Goal: Information Seeking & Learning: Learn about a topic

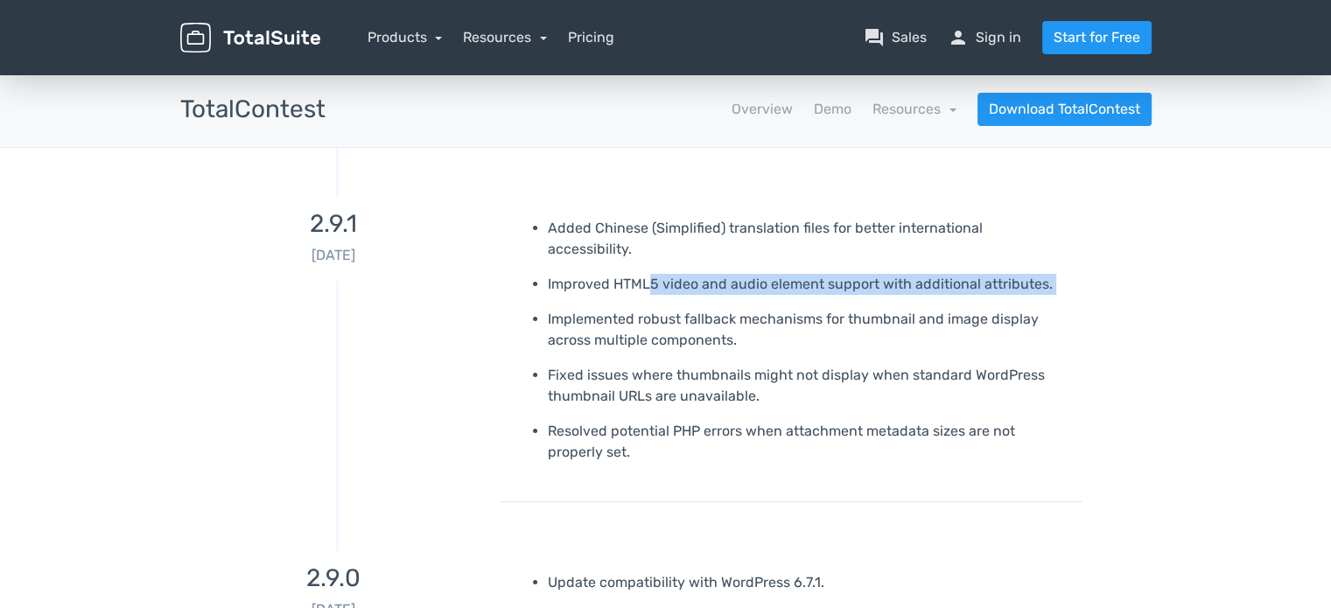
drag, startPoint x: 654, startPoint y: 265, endPoint x: 838, endPoint y: 278, distance: 185.1
click at [838, 278] on ul "Added Chinese (Simplified) translation files for better international accessibi…" at bounding box center [791, 340] width 556 height 245
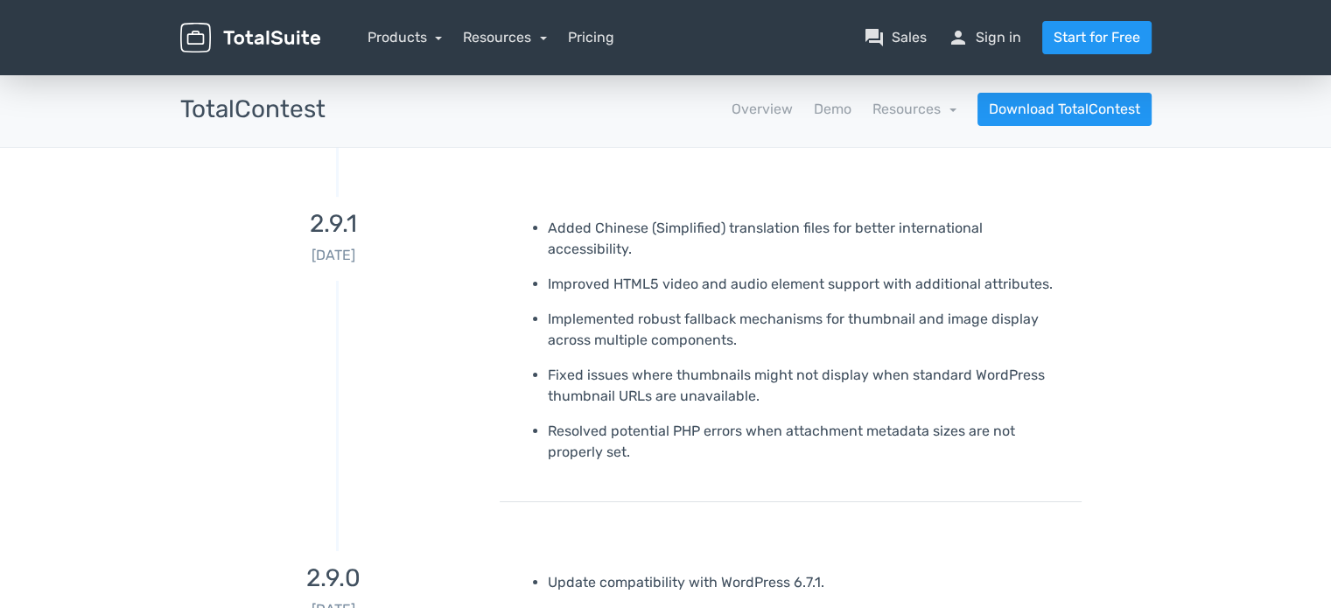
click at [792, 309] on p "Implemented robust fallback mechanisms for thumbnail and image display across m…" at bounding box center [808, 330] width 521 height 42
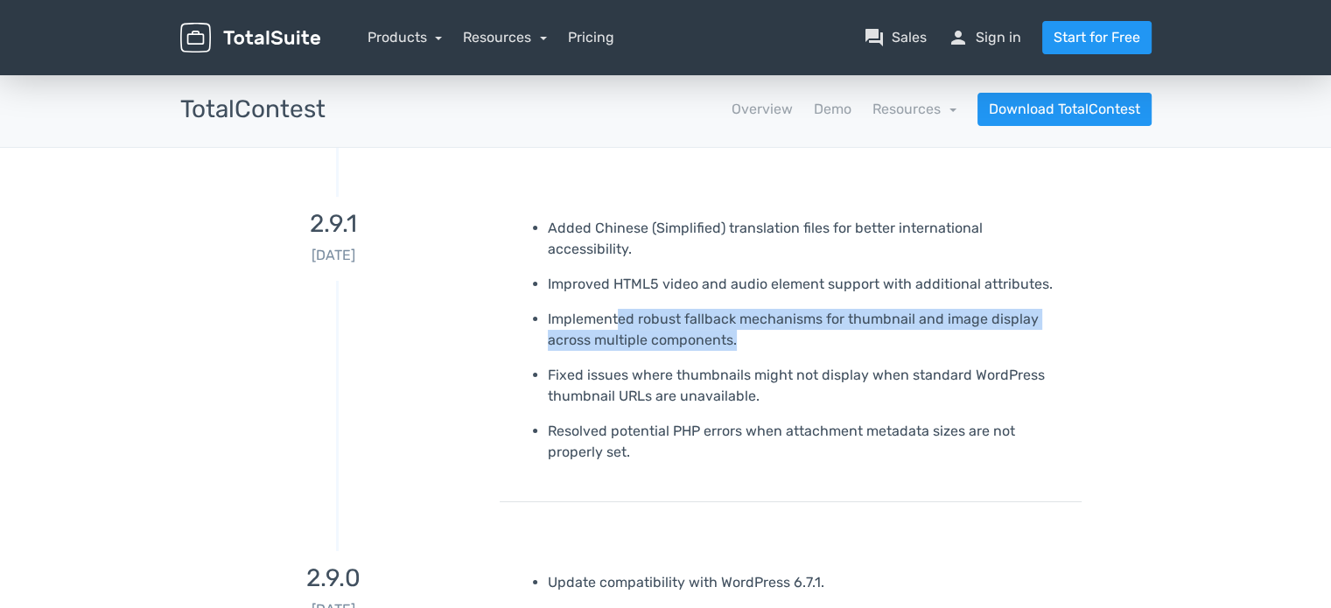
drag, startPoint x: 616, startPoint y: 300, endPoint x: 776, endPoint y: 319, distance: 161.2
click at [776, 319] on p "Implemented robust fallback mechanisms for thumbnail and image display across m…" at bounding box center [808, 330] width 521 height 42
click at [785, 315] on p "Implemented robust fallback mechanisms for thumbnail and image display across m…" at bounding box center [808, 330] width 521 height 42
drag, startPoint x: 823, startPoint y: 287, endPoint x: 873, endPoint y: 331, distance: 67.0
click at [873, 331] on ul "Added Chinese (Simplified) translation files for better international accessibi…" at bounding box center [791, 340] width 556 height 245
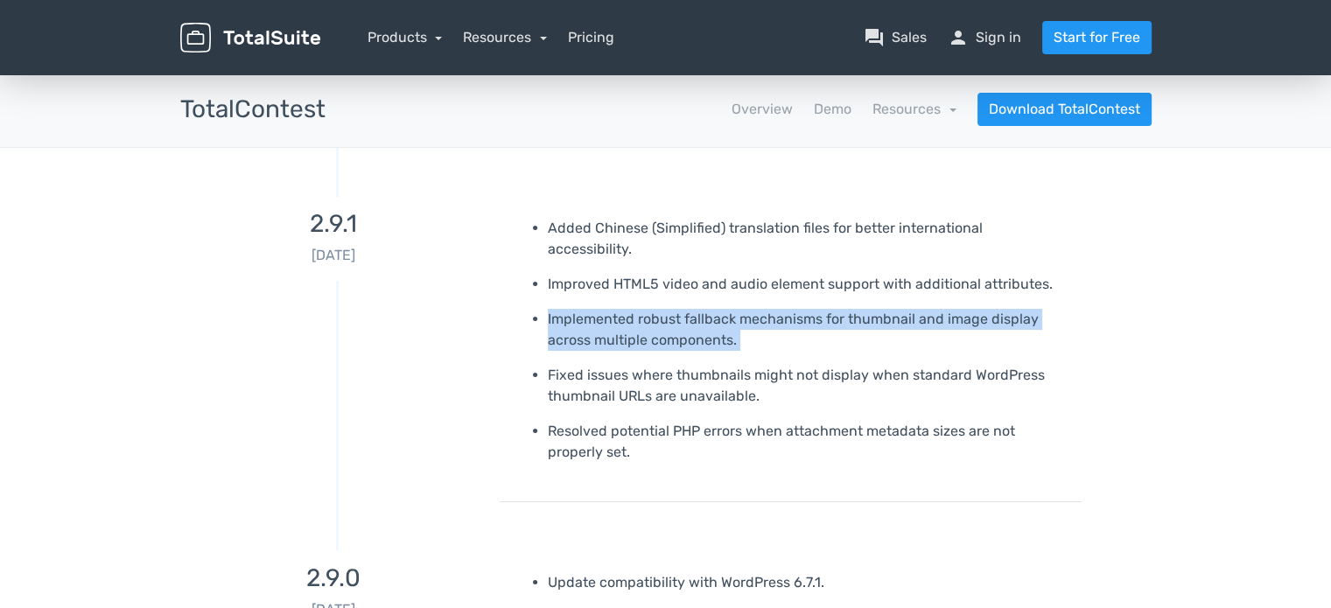
click at [873, 331] on ul "Added Chinese (Simplified) translation files for better international accessibi…" at bounding box center [791, 340] width 556 height 245
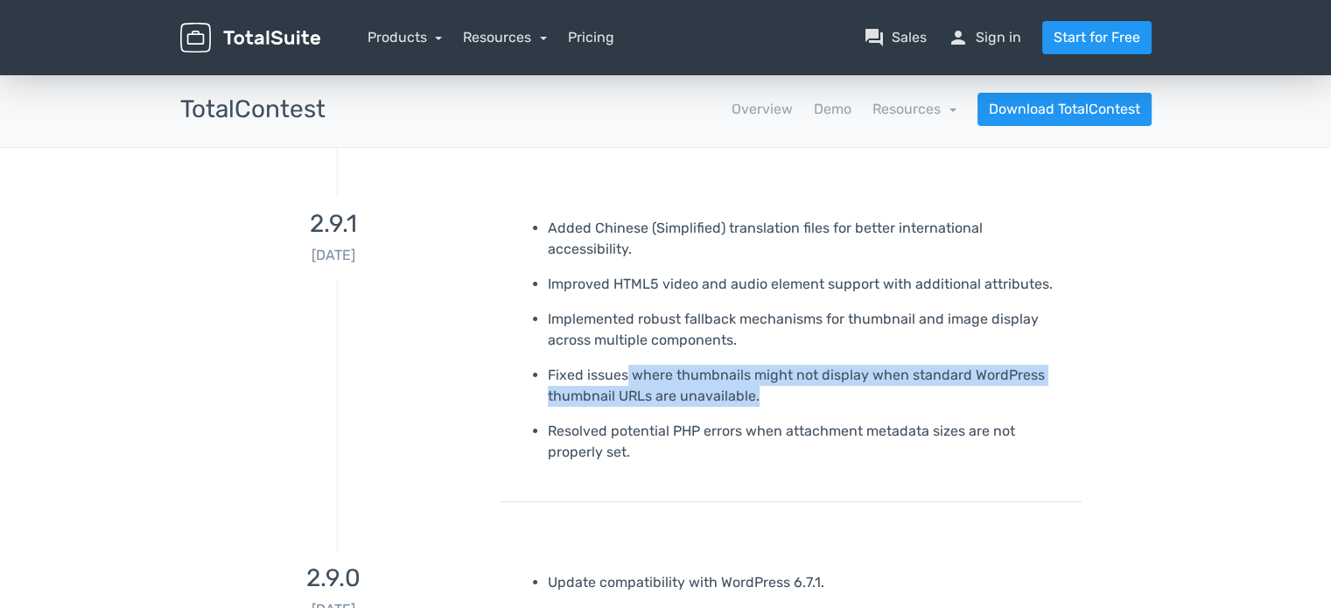
drag, startPoint x: 628, startPoint y: 353, endPoint x: 761, endPoint y: 369, distance: 134.1
click at [761, 369] on p "Fixed issues where thumbnails might not display when standard WordPress thumbna…" at bounding box center [808, 386] width 521 height 42
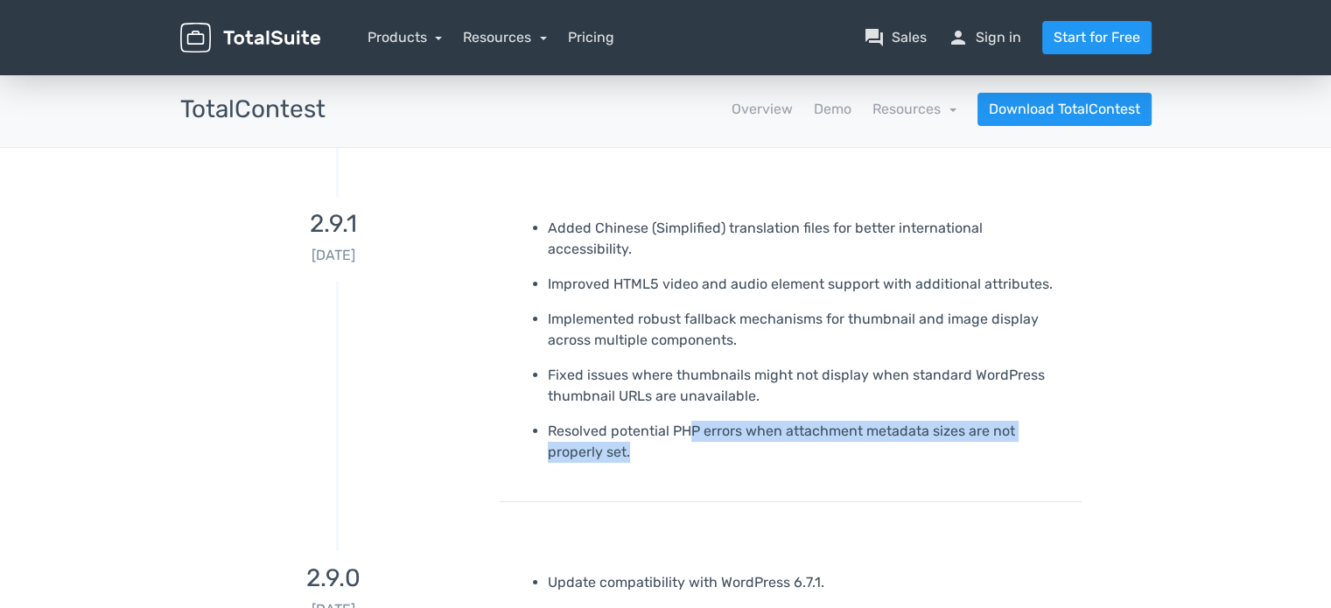
drag, startPoint x: 689, startPoint y: 412, endPoint x: 731, endPoint y: 428, distance: 44.9
click at [731, 428] on p "Resolved potential PHP errors when attachment metadata sizes are not properly s…" at bounding box center [808, 442] width 521 height 42
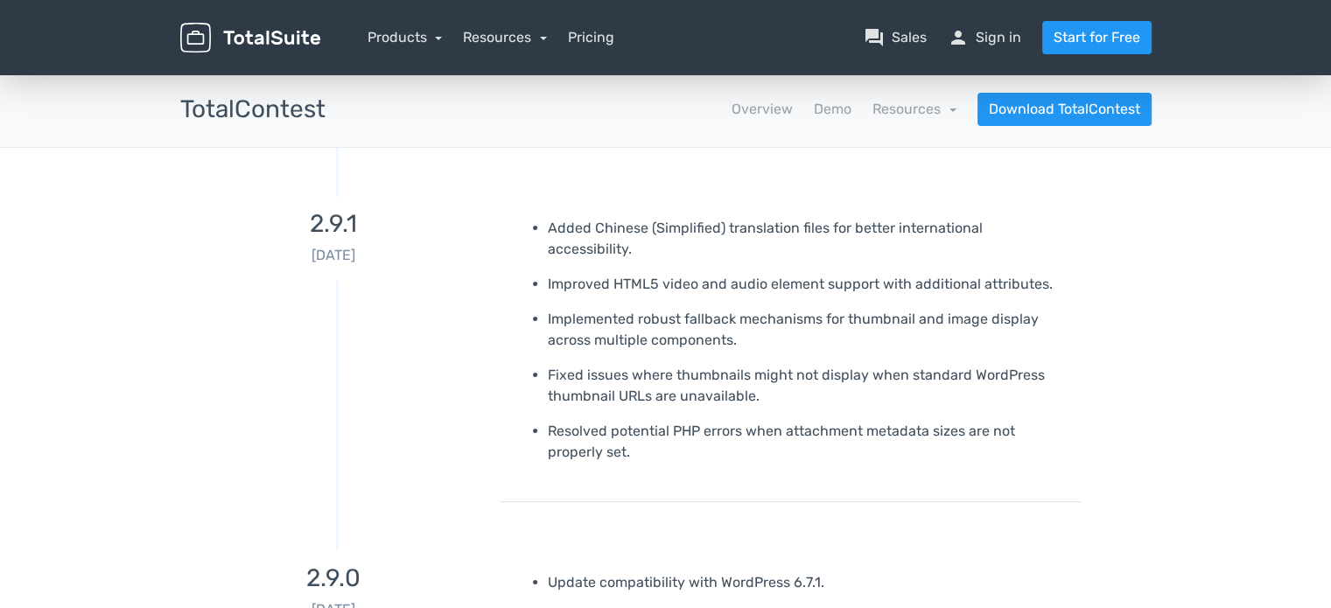
click at [626, 365] on p "Fixed issues where thumbnails might not display when standard WordPress thumbna…" at bounding box center [808, 386] width 521 height 42
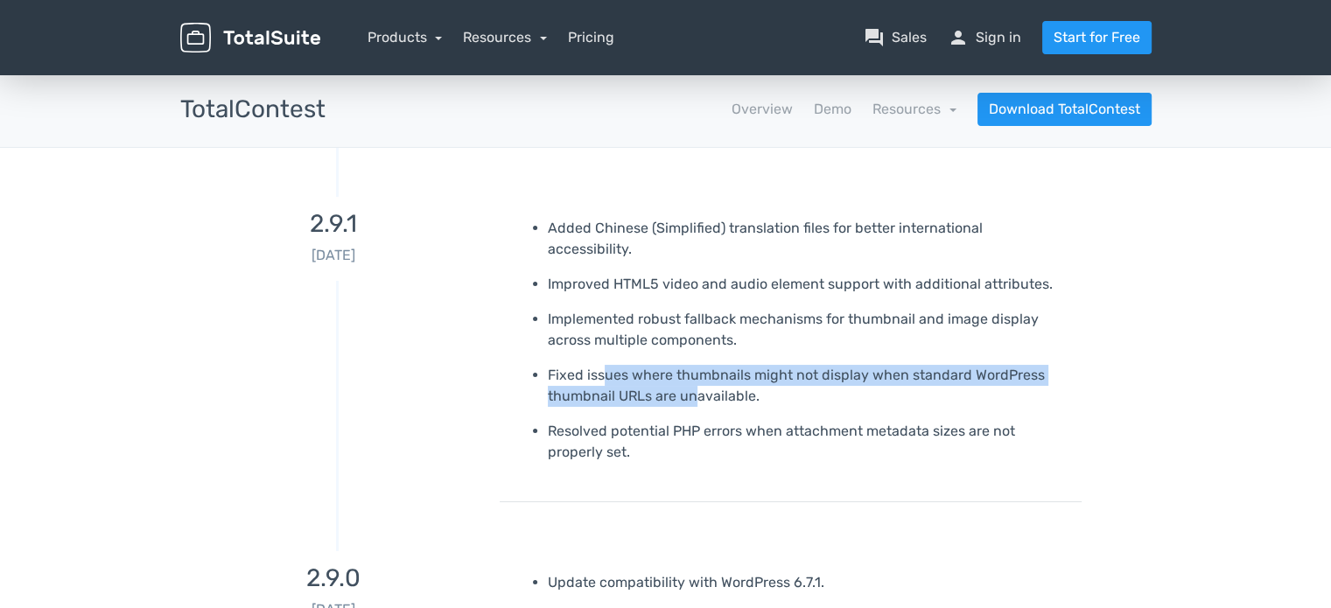
drag, startPoint x: 662, startPoint y: 360, endPoint x: 698, endPoint y: 371, distance: 38.5
click at [698, 371] on p "Fixed issues where thumbnails might not display when standard WordPress thumbna…" at bounding box center [808, 386] width 521 height 42
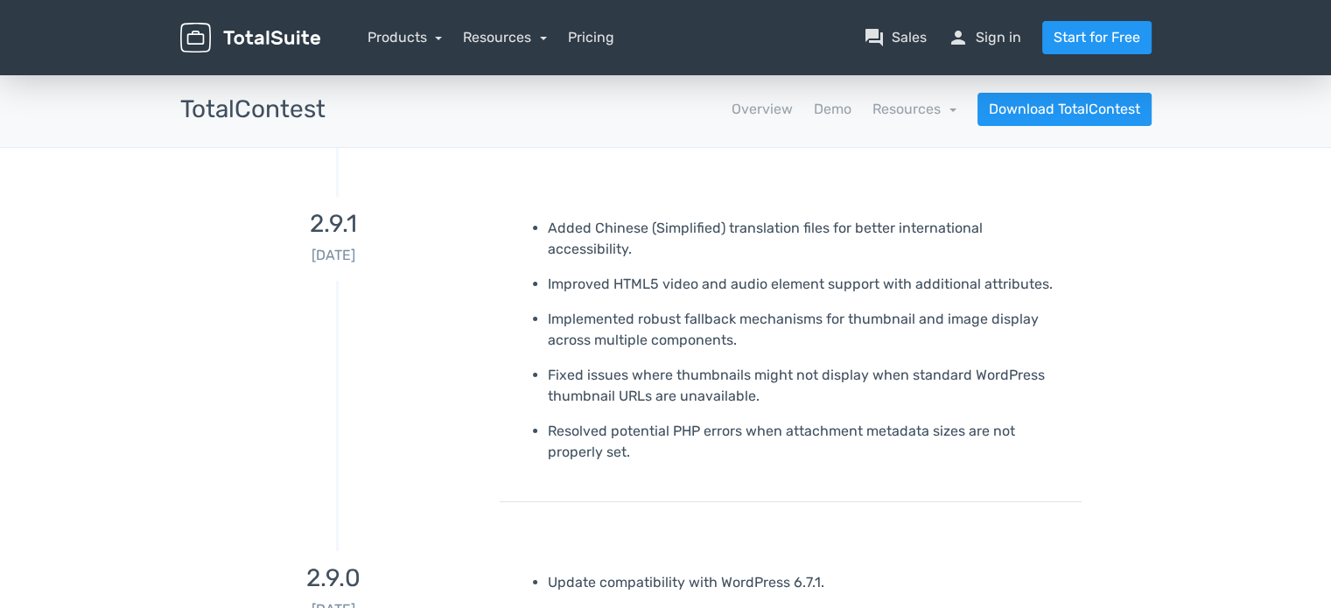
click at [677, 421] on p "Resolved potential PHP errors when attachment metadata sizes are not properly s…" at bounding box center [808, 442] width 521 height 42
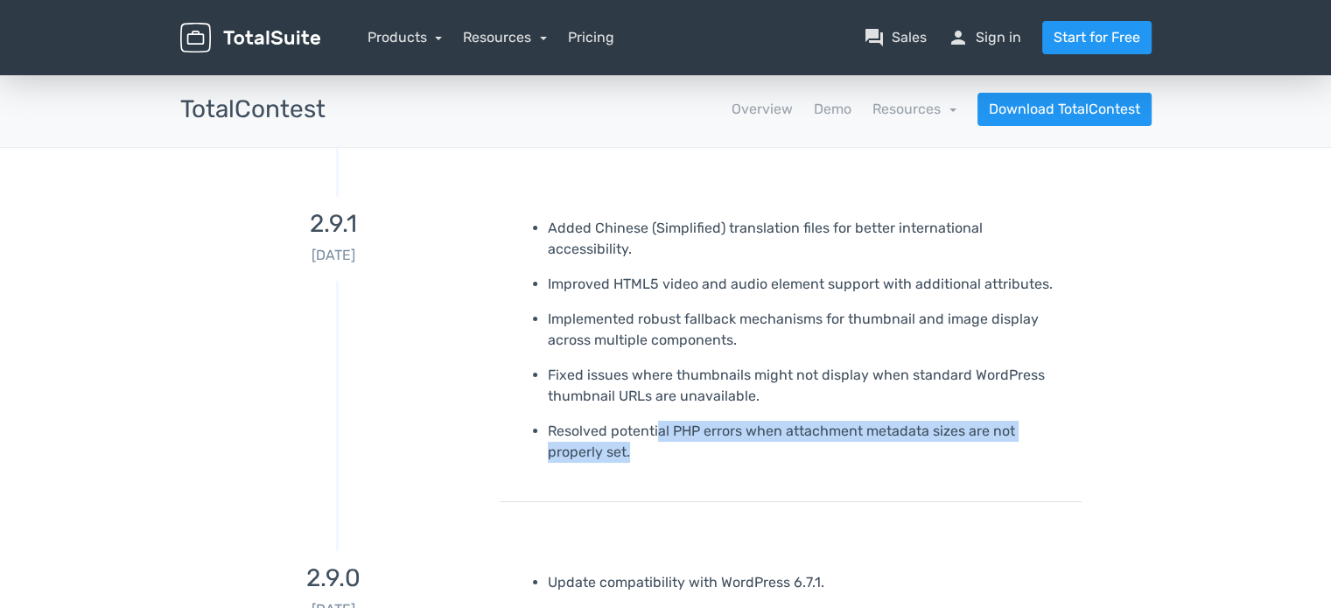
drag, startPoint x: 658, startPoint y: 409, endPoint x: 707, endPoint y: 438, distance: 57.3
click at [707, 438] on p "Resolved potential PHP errors when attachment metadata sizes are not properly s…" at bounding box center [808, 442] width 521 height 42
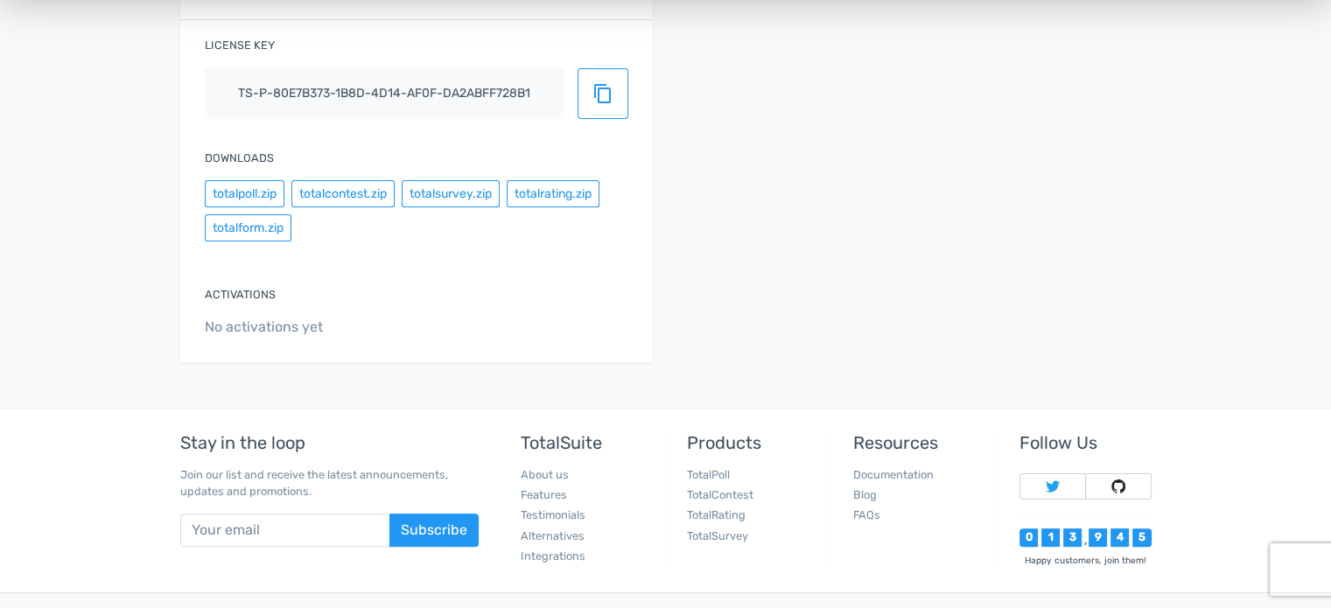
scroll to position [350, 0]
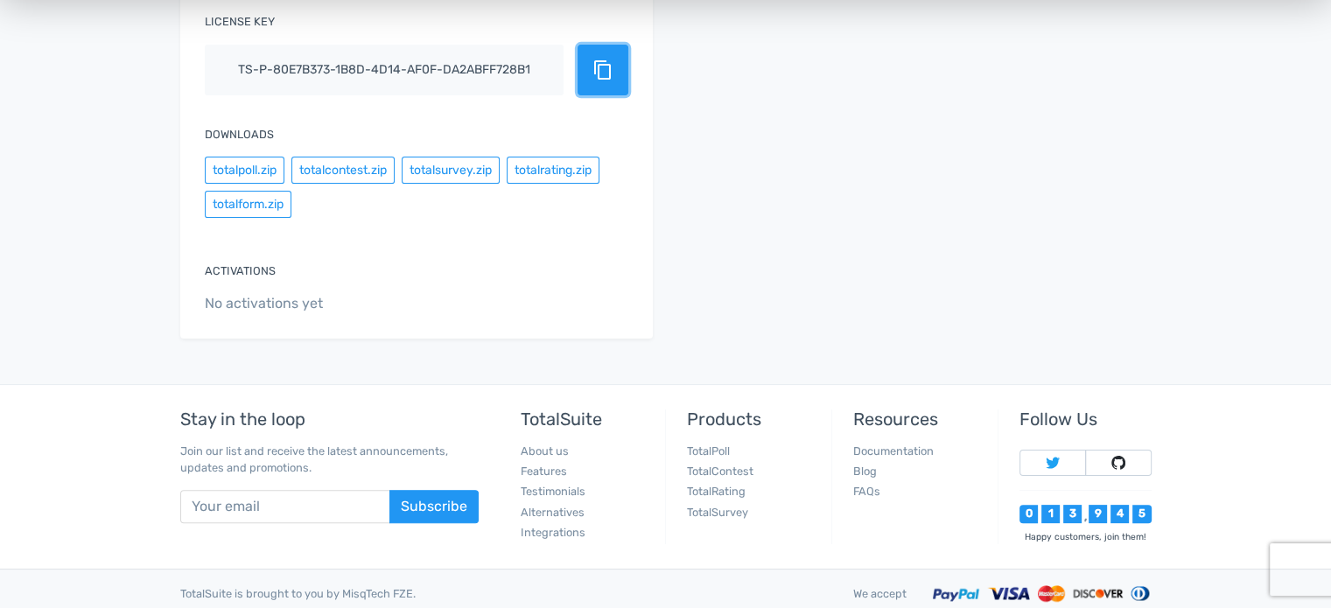
click at [605, 72] on span "content_copy" at bounding box center [603, 70] width 21 height 21
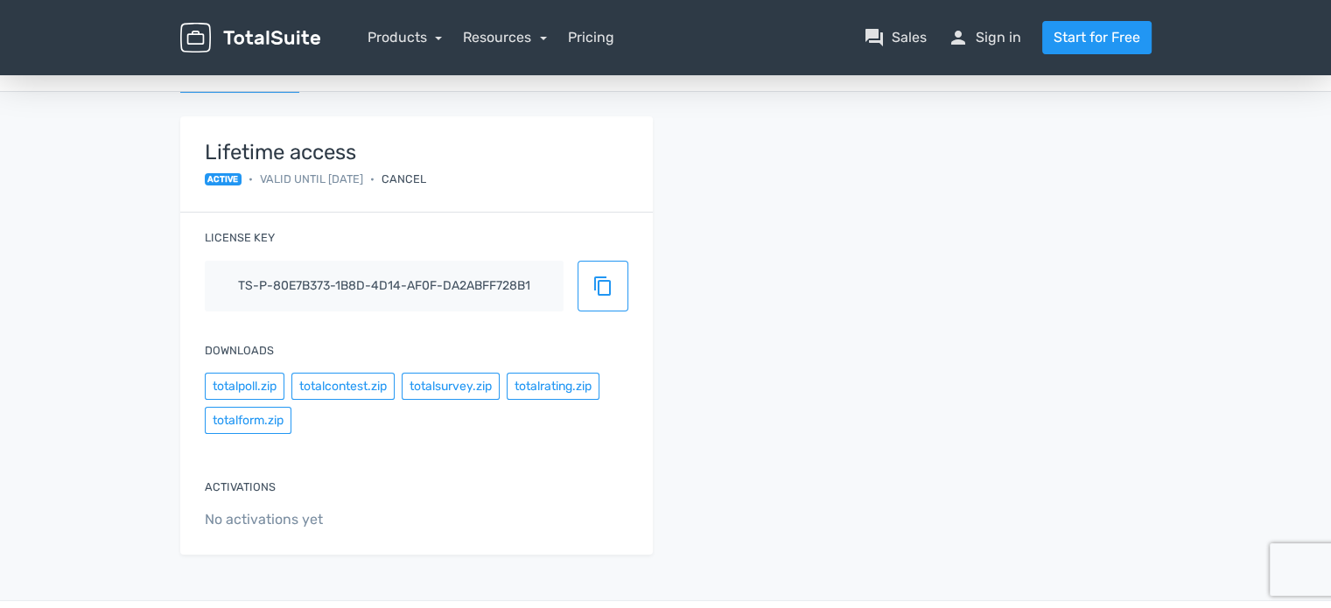
scroll to position [88, 0]
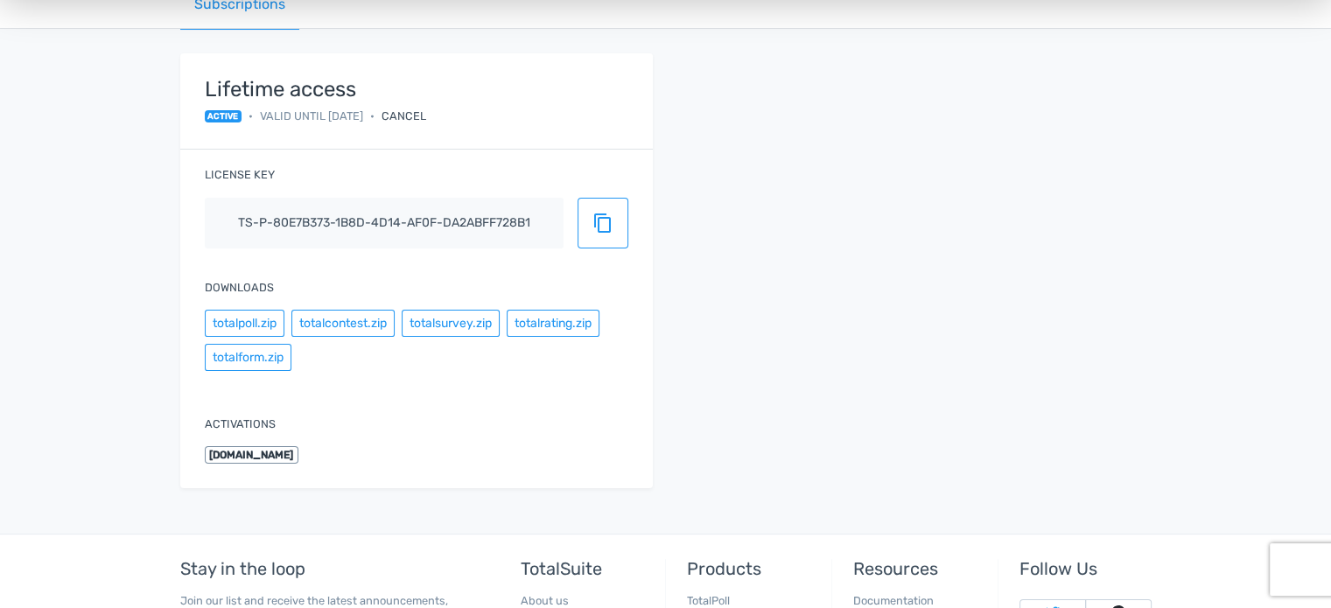
scroll to position [139, 0]
